Goal: Obtain resource: Obtain resource

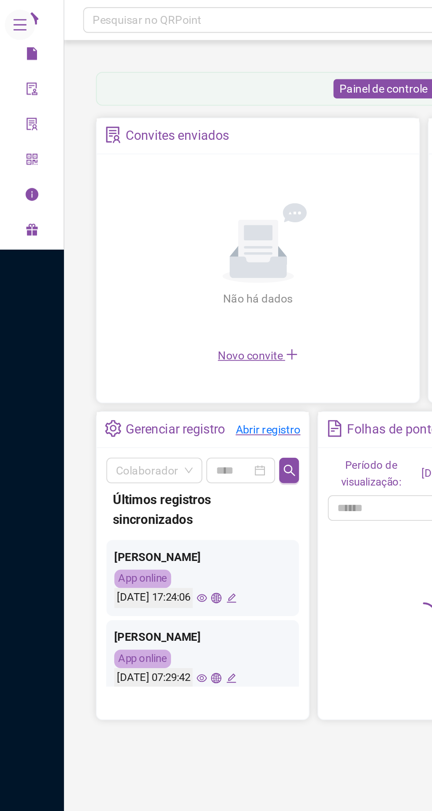
click at [17, 33] on icon "file" at bounding box center [18, 29] width 6 height 7
click at [62, 58] on div "Folha de ponto" at bounding box center [71, 60] width 53 height 18
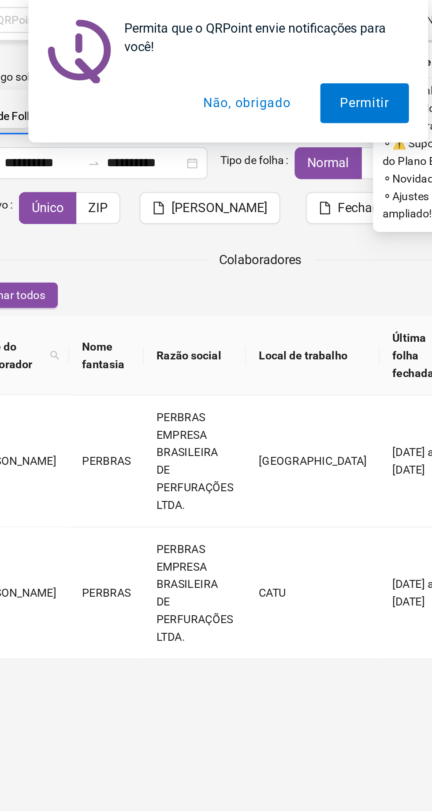
click at [221, 60] on button "Não, obrigado" at bounding box center [226, 57] width 70 height 22
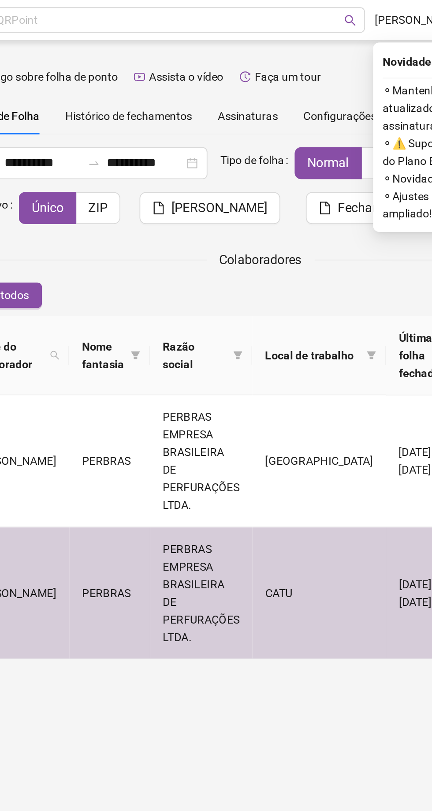
click at [198, 119] on span "[PERSON_NAME]" at bounding box center [211, 114] width 53 height 11
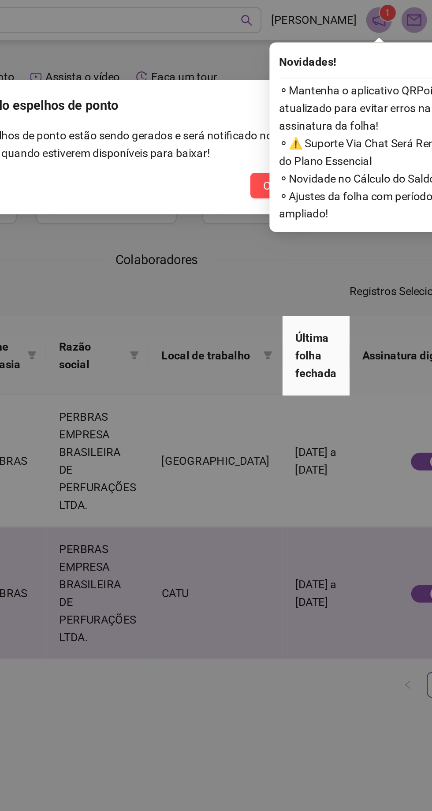
click at [292, 97] on button "Ok" at bounding box center [296, 102] width 22 height 14
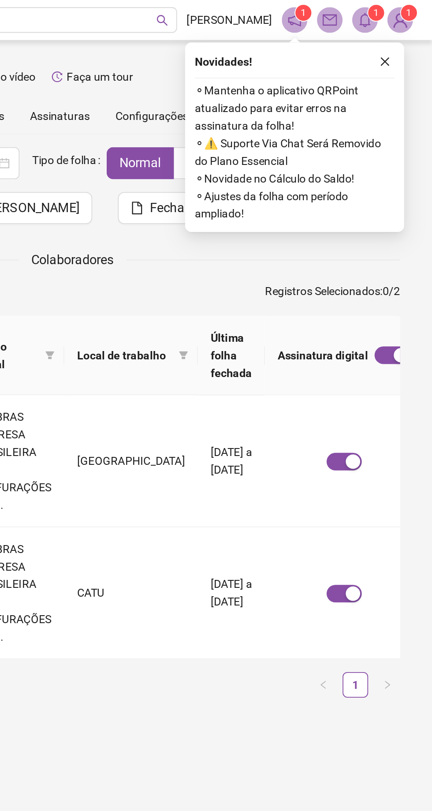
click at [406, 33] on icon "close" at bounding box center [406, 34] width 6 height 6
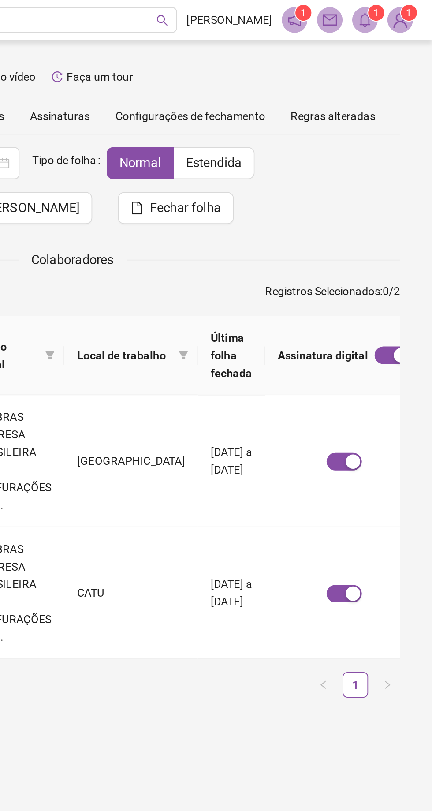
click at [391, 9] on icon "bell" at bounding box center [395, 11] width 8 height 8
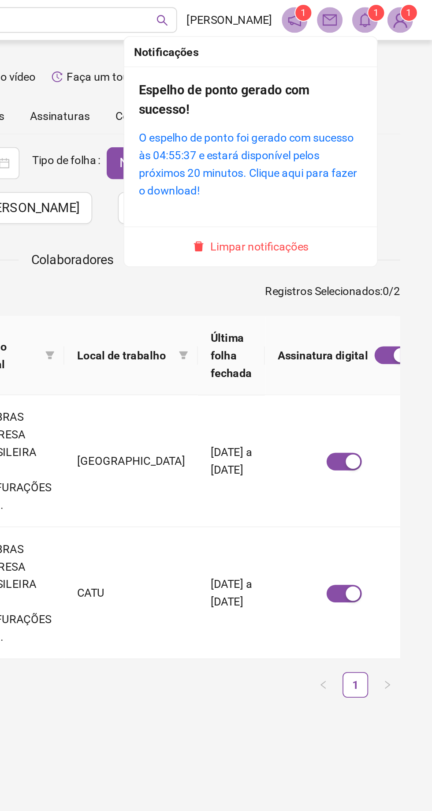
click at [351, 74] on link "O espelho de ponto foi gerado com sucesso às 04:55:37 e estará disponível pelos…" at bounding box center [330, 90] width 120 height 36
click at [331, 74] on link "O espelho de ponto foi gerado com sucesso às 04:55:37 e estará disponível pelos…" at bounding box center [330, 90] width 120 height 36
